Goal: Find specific page/section: Find specific page/section

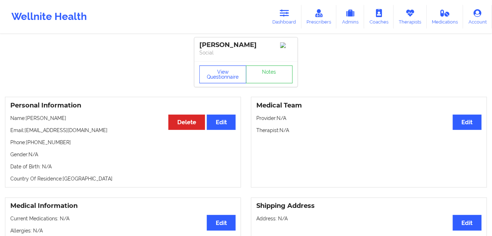
click at [228, 77] on button "View Questionnaire" at bounding box center [222, 75] width 47 height 18
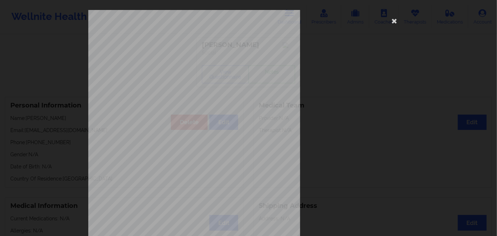
scroll to position [103, 0]
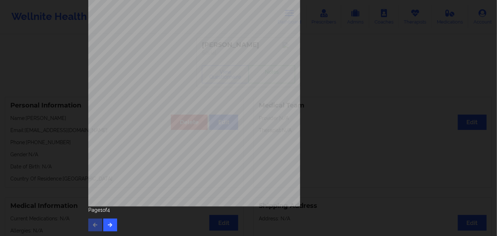
click at [96, 221] on div "Page 1 of 4" at bounding box center [248, 219] width 320 height 25
click at [109, 223] on icon "button" at bounding box center [110, 225] width 6 height 4
click at [109, 224] on icon "button" at bounding box center [110, 225] width 6 height 4
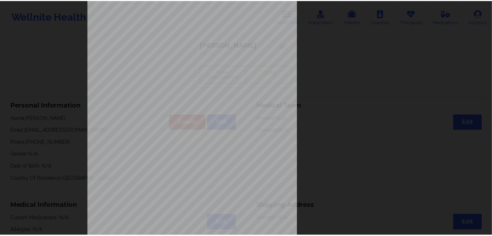
scroll to position [0, 0]
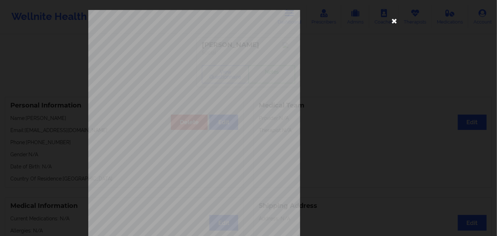
click at [393, 18] on icon at bounding box center [394, 20] width 11 height 11
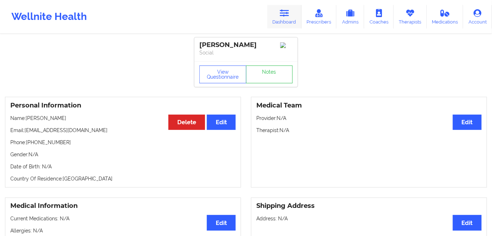
drag, startPoint x: 282, startPoint y: 15, endPoint x: 272, endPoint y: 24, distance: 13.6
click at [282, 15] on icon at bounding box center [284, 13] width 9 height 8
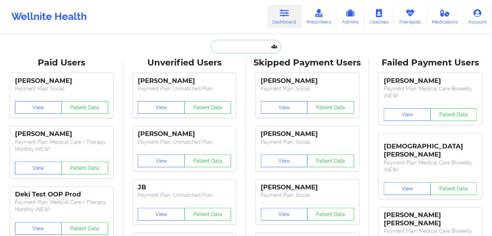
click at [252, 47] on input "text" at bounding box center [246, 47] width 70 height 14
paste input "[PERSON_NAME] [PERSON_NAME]"
type input "[PERSON_NAME] [PERSON_NAME]"
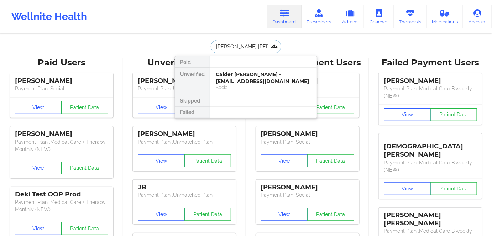
click at [280, 79] on div "Calder [PERSON_NAME] - [EMAIL_ADDRESS][DOMAIN_NAME]" at bounding box center [263, 77] width 95 height 13
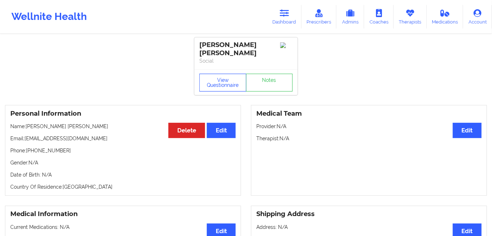
click at [218, 77] on button "View Questionnaire" at bounding box center [222, 83] width 47 height 18
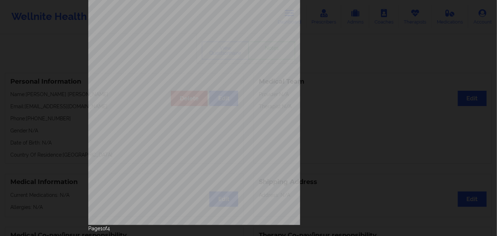
scroll to position [103, 0]
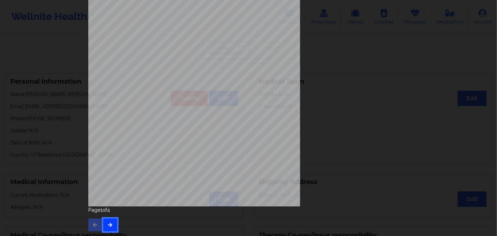
click at [109, 224] on icon "button" at bounding box center [110, 225] width 6 height 4
click at [109, 230] on button "button" at bounding box center [110, 225] width 14 height 13
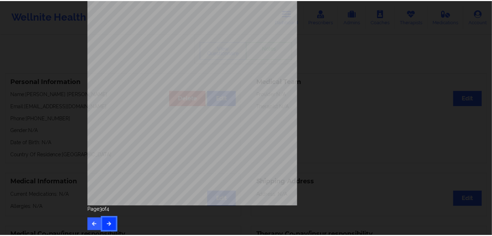
scroll to position [0, 0]
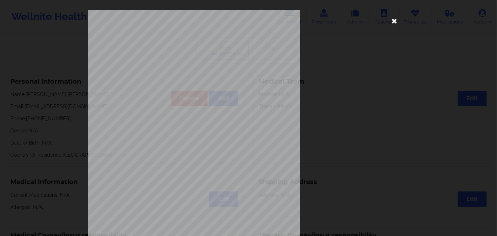
click at [393, 22] on icon at bounding box center [394, 20] width 11 height 11
